Goal: Task Accomplishment & Management: Manage account settings

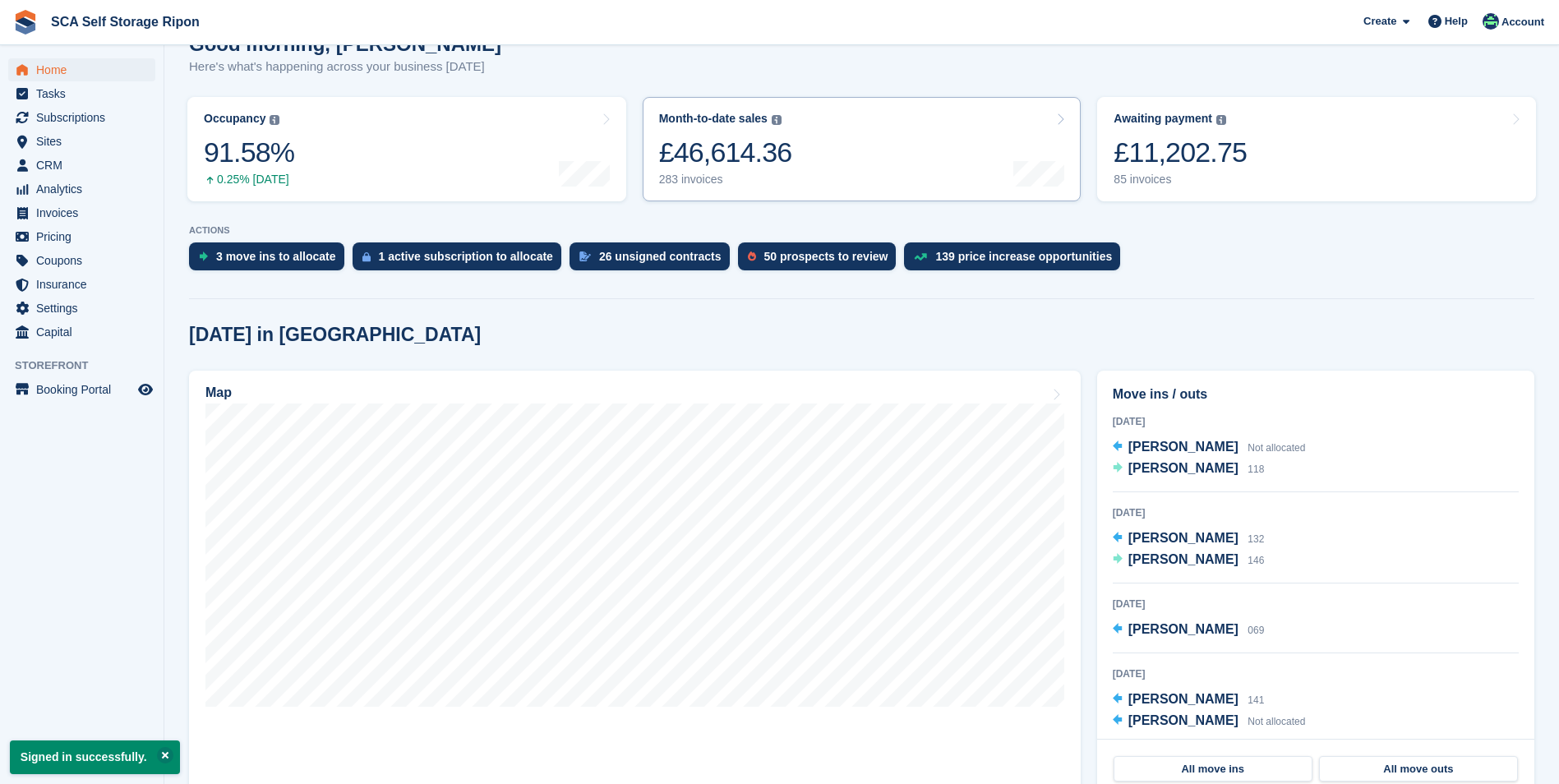
scroll to position [247, 0]
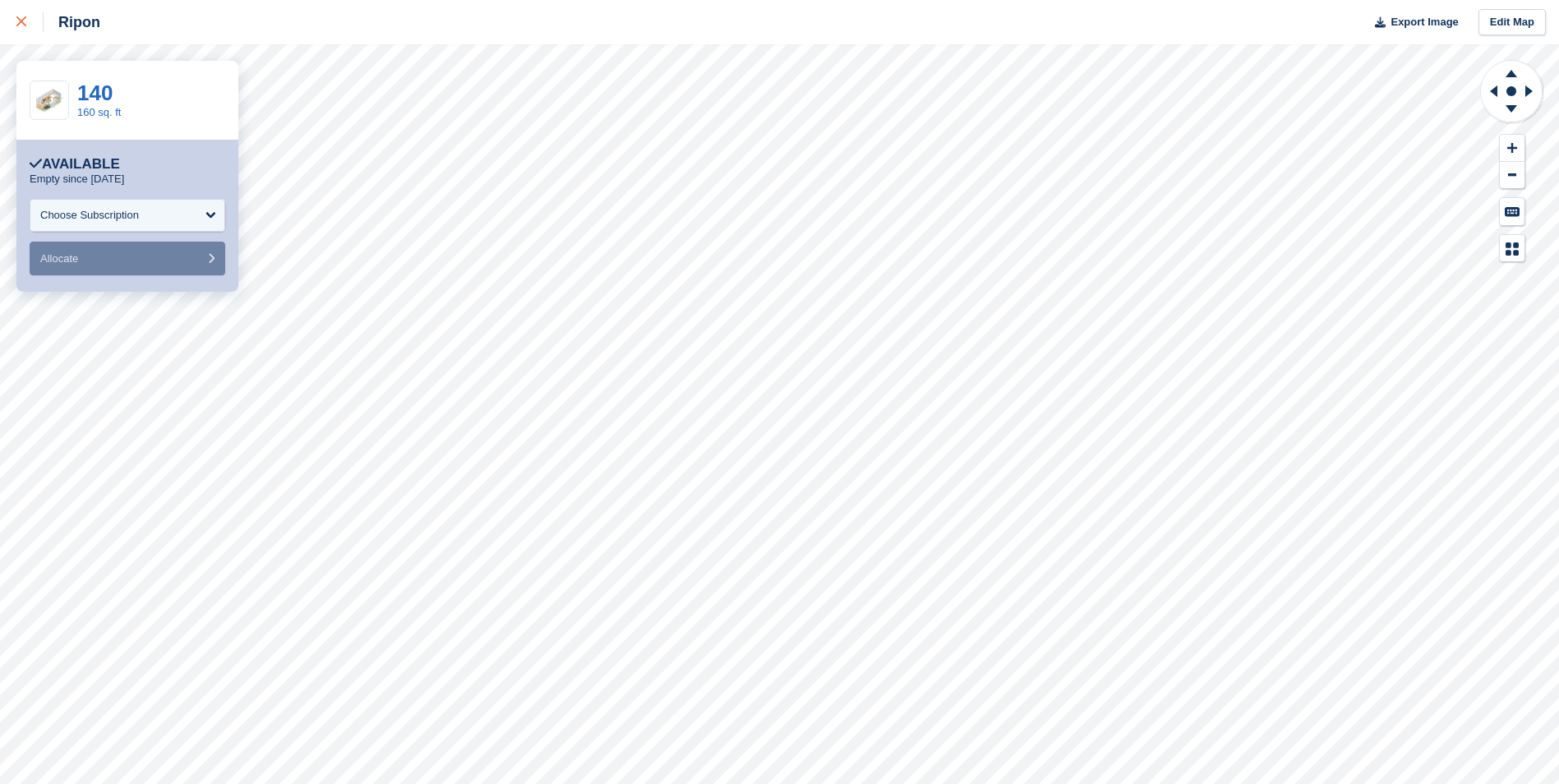
click at [23, 30] on div at bounding box center [30, 22] width 27 height 20
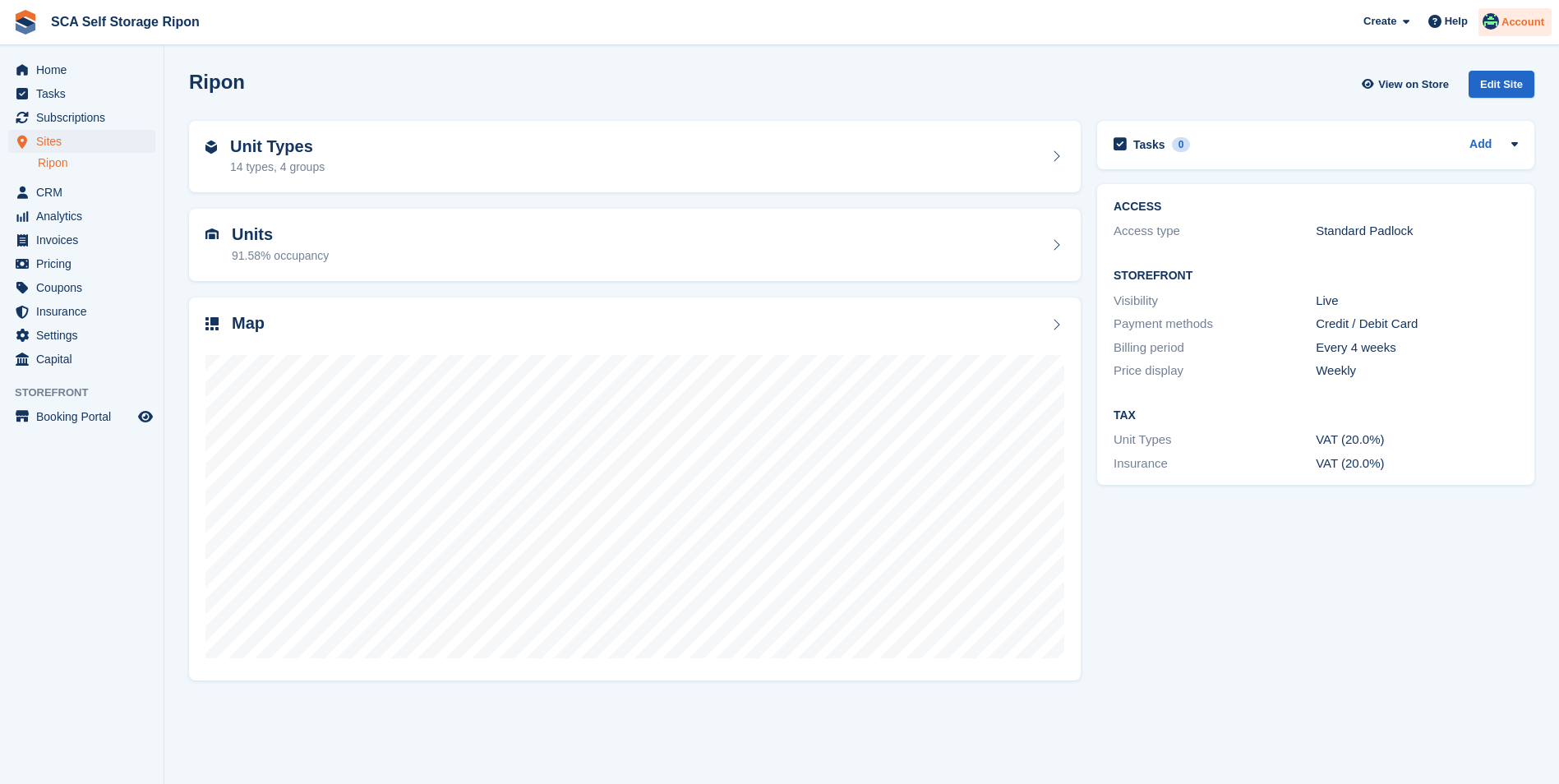
click at [1509, 30] on span "Account" at bounding box center [1523, 22] width 43 height 16
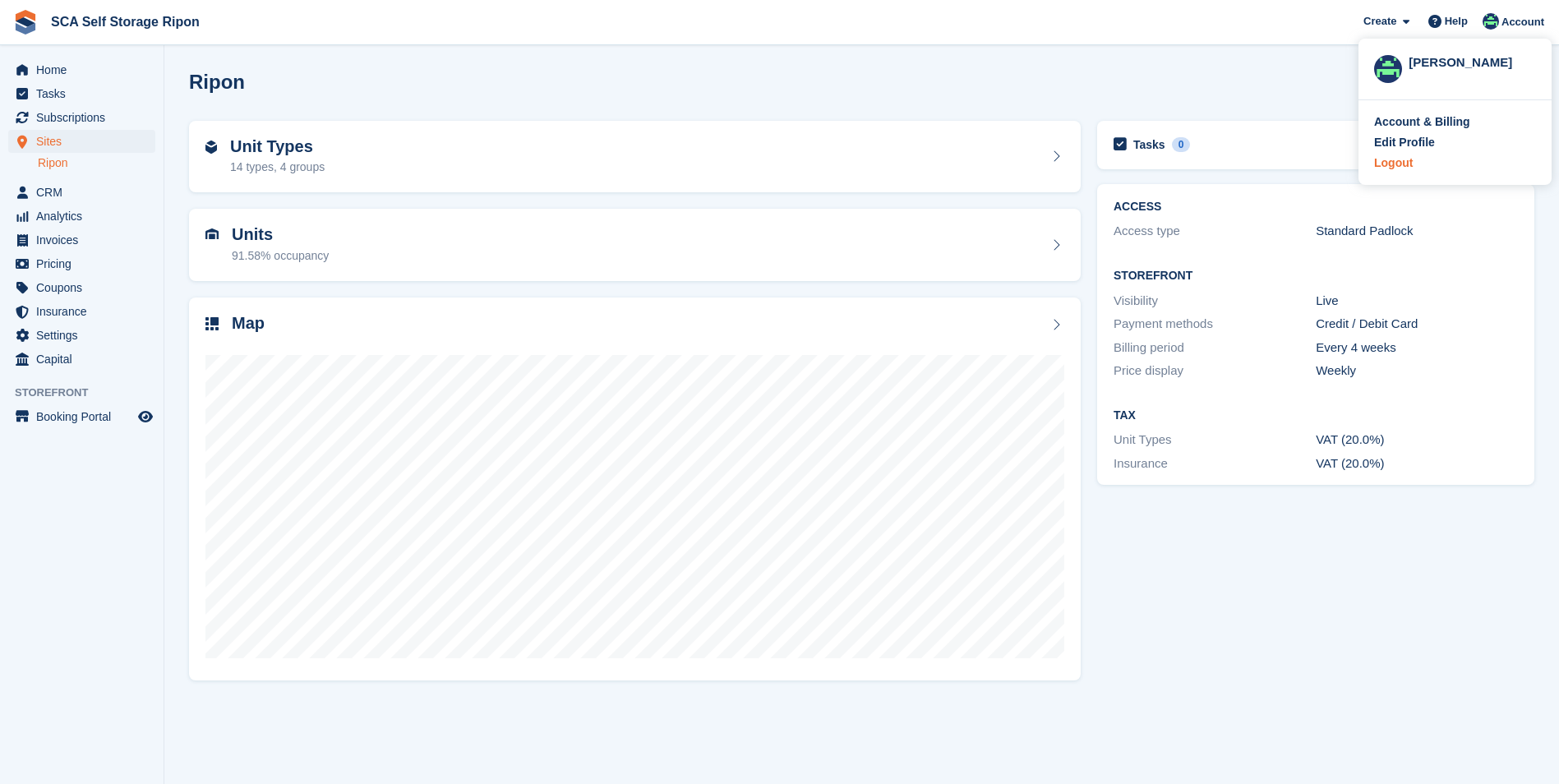
click at [1395, 168] on div "Logout" at bounding box center [1393, 163] width 39 height 17
